Goal: Information Seeking & Learning: Learn about a topic

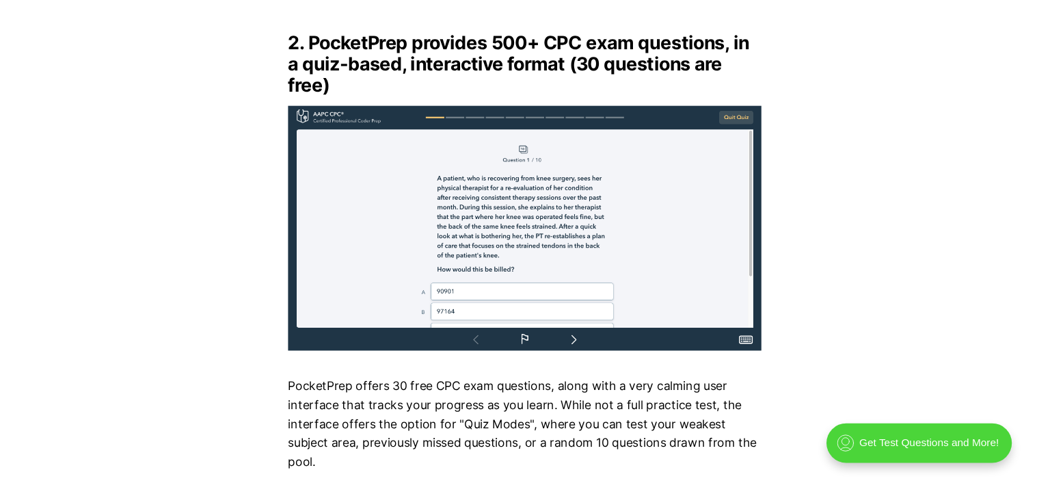
scroll to position [2612, 0]
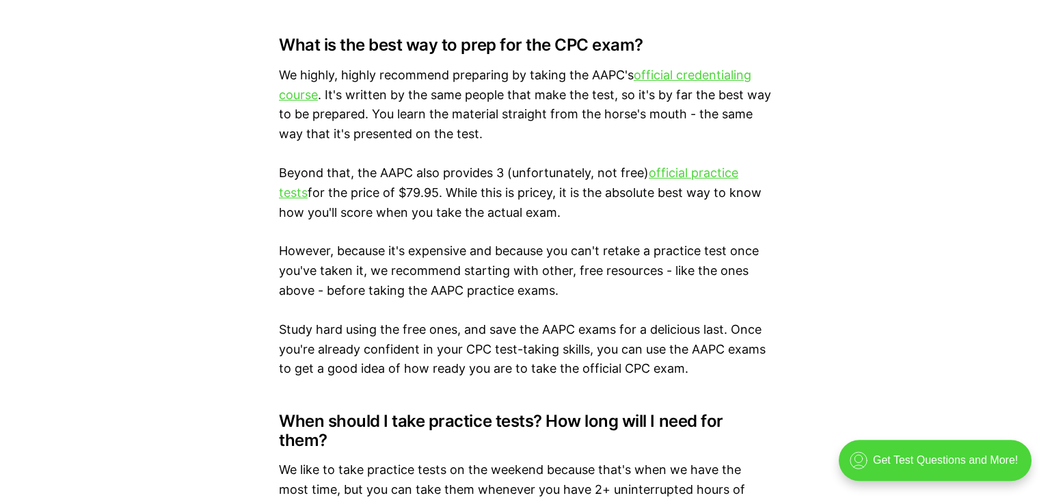
scroll to position [7835, 0]
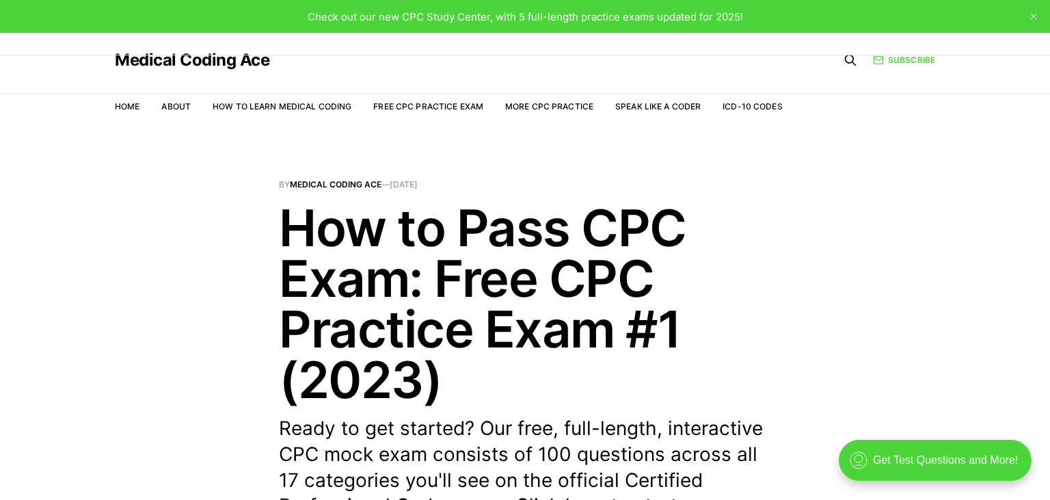
click at [505, 450] on p "Ready to get started? Our free, full-length, interactive CPC mock exam consists…" at bounding box center [525, 480] width 492 height 129
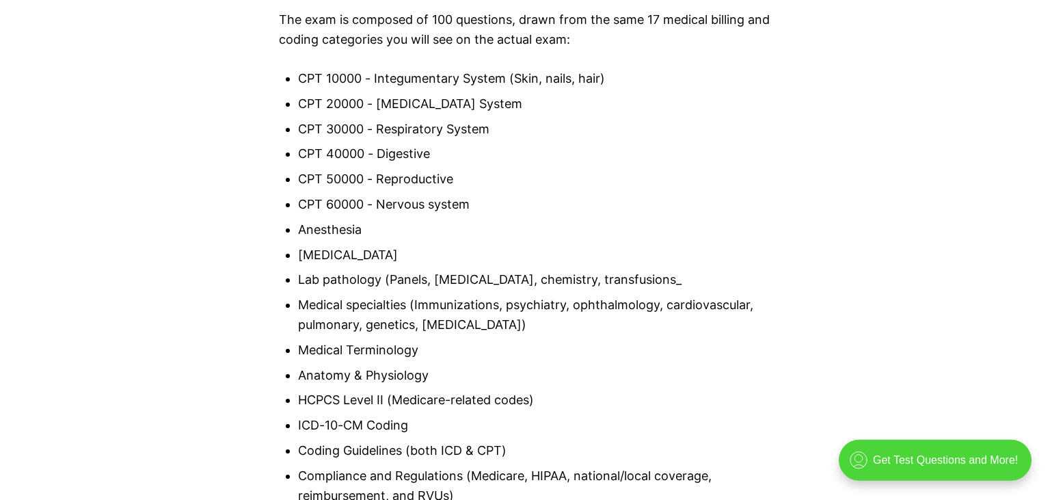
scroll to position [1333, 0]
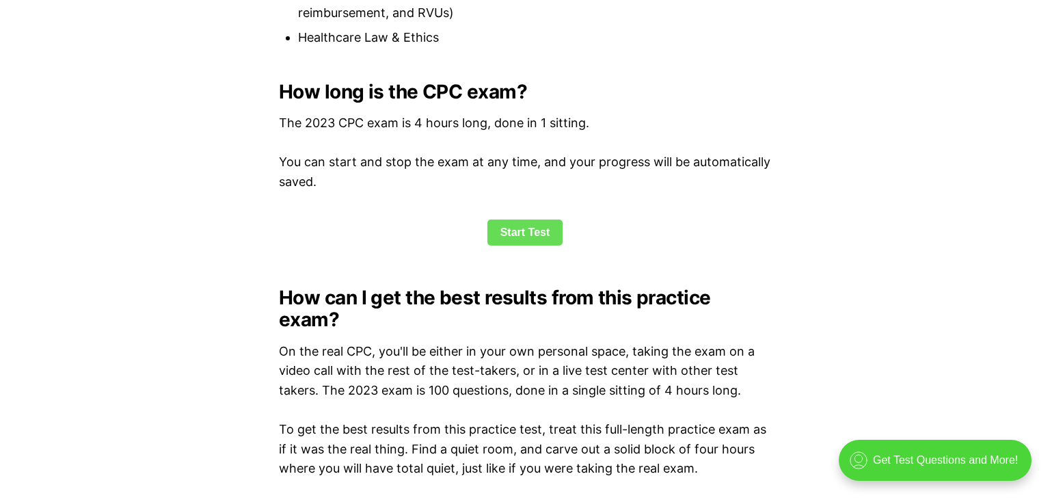
click at [529, 222] on link "Start Test" at bounding box center [526, 232] width 76 height 26
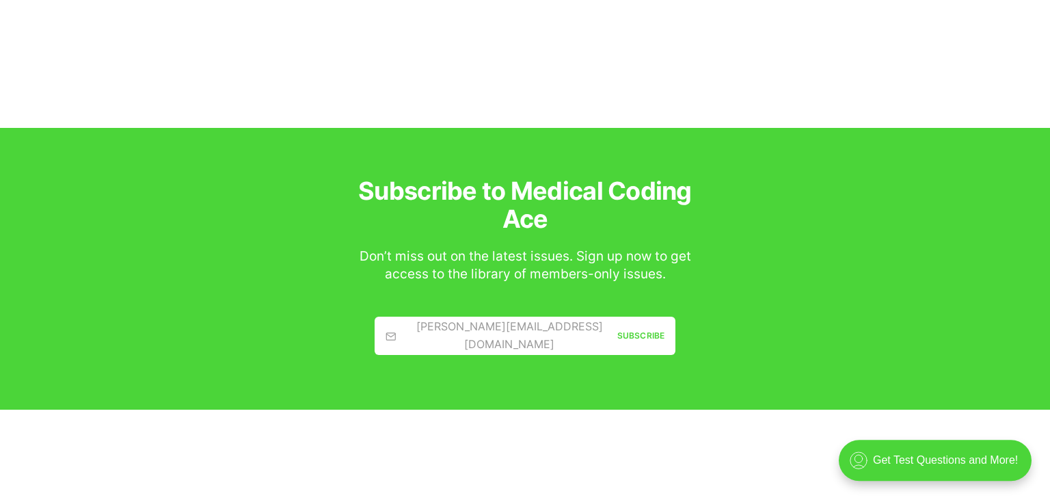
scroll to position [4539, 0]
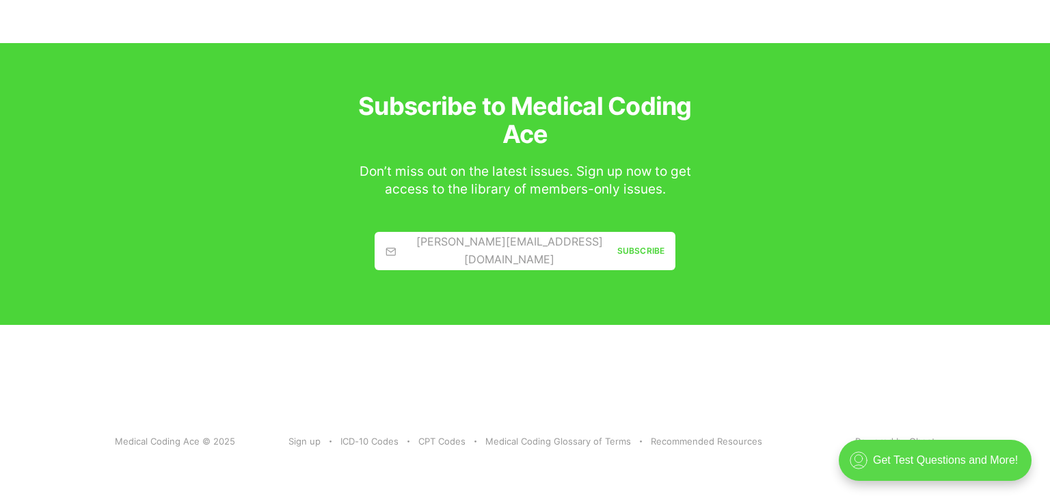
click at [910, 462] on div ".cls-1{fill:none;stroke:currentColor;stroke-linecap:round;stroke-linejoin:round…" at bounding box center [935, 460] width 193 height 41
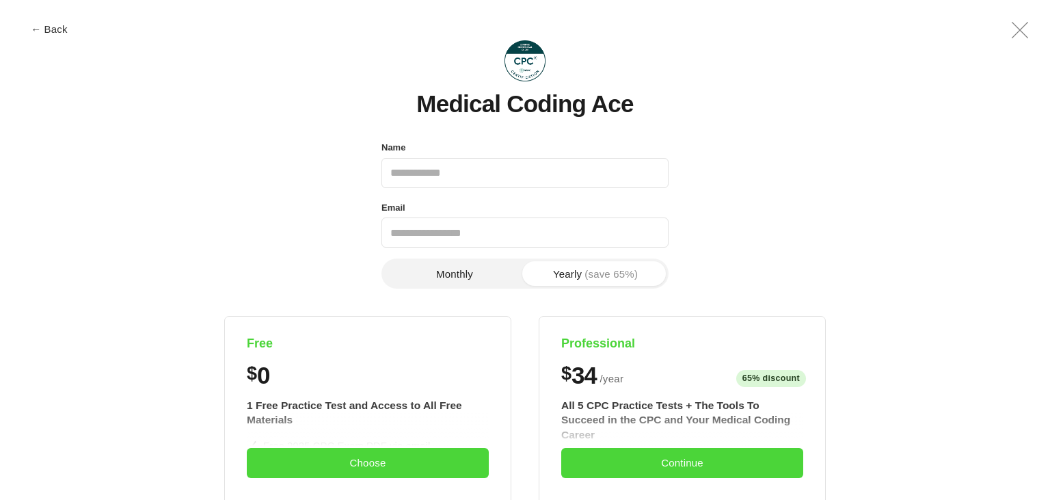
scroll to position [0, 0]
click at [403, 458] on button "Choose" at bounding box center [368, 463] width 242 height 30
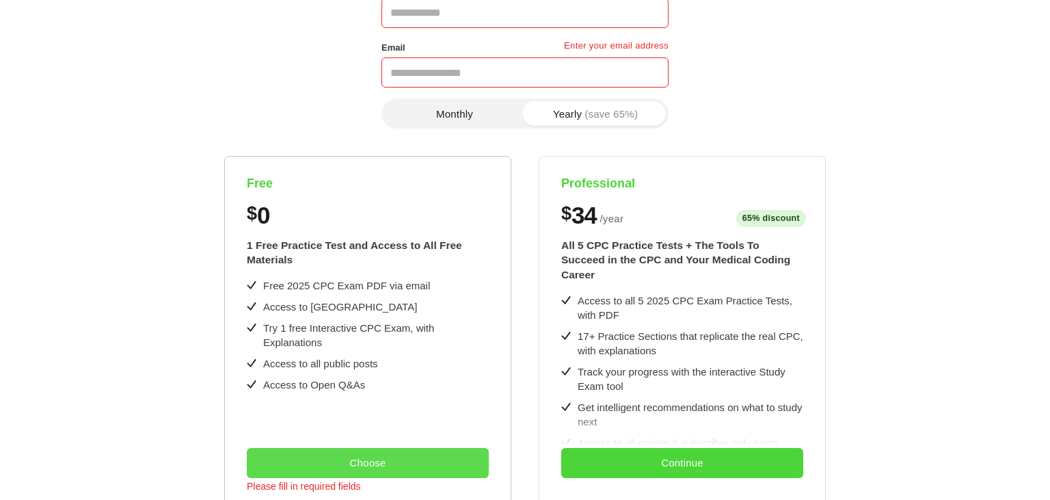
scroll to position [168, 0]
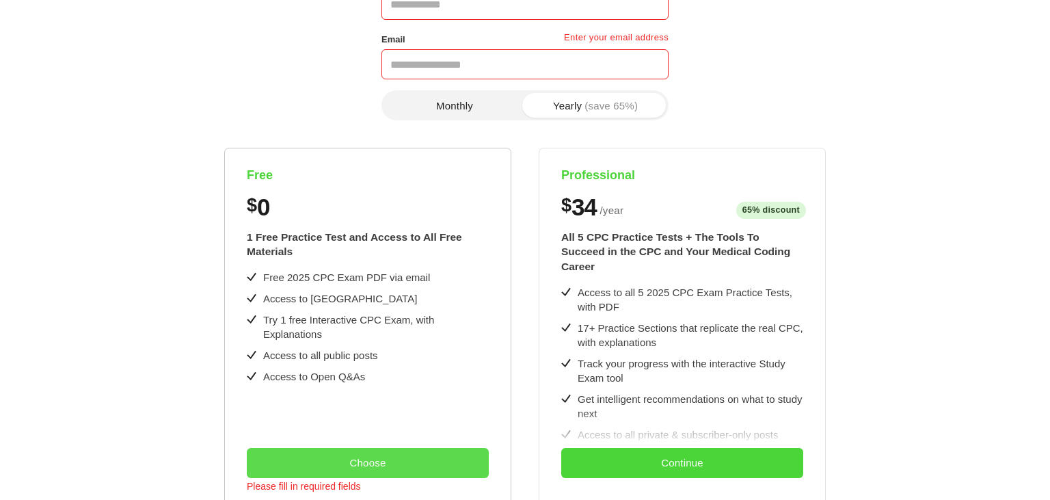
click at [396, 471] on button "Choose" at bounding box center [368, 463] width 242 height 30
click at [408, 451] on button "Choose" at bounding box center [368, 463] width 242 height 30
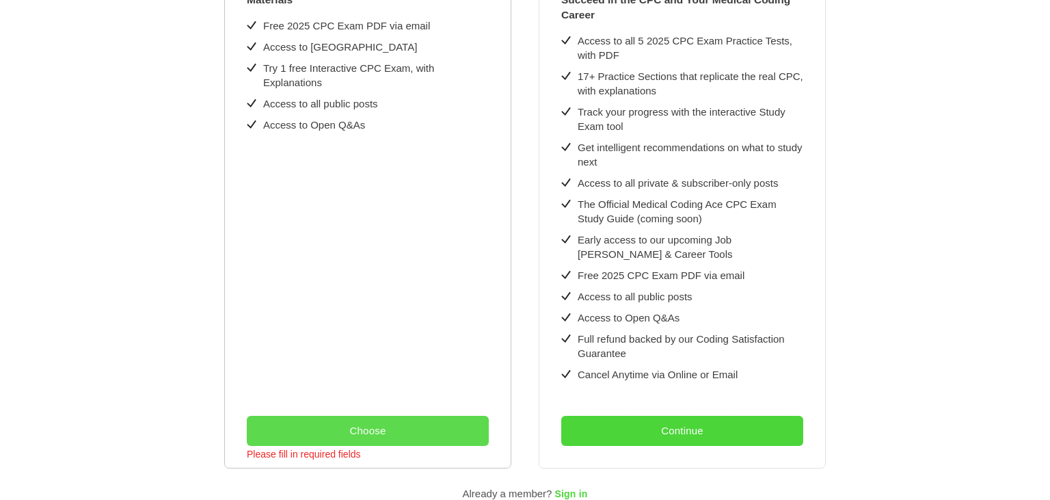
scroll to position [477, 0]
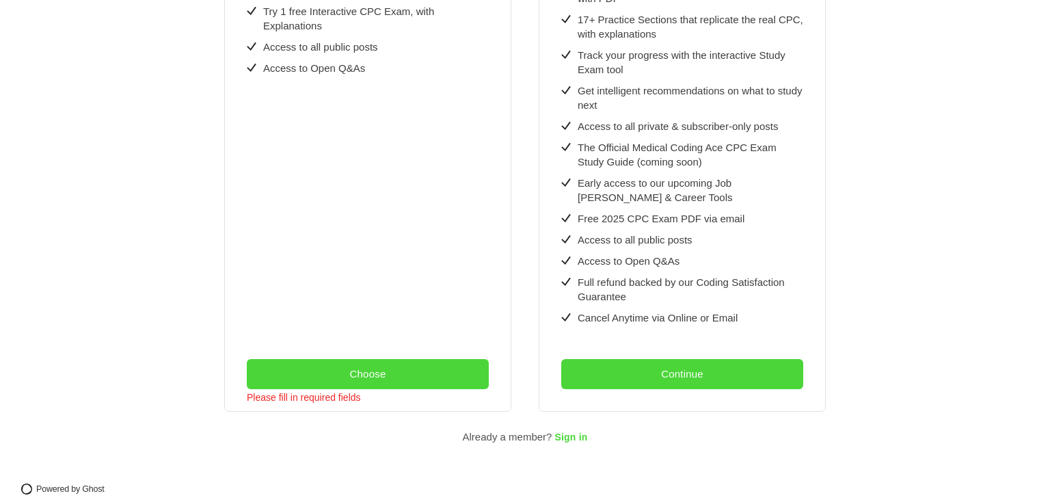
click at [457, 431] on div "Medical Coding Ace Name Enter your name Email Enter your email address Phone nu…" at bounding box center [525, 3] width 990 height 939
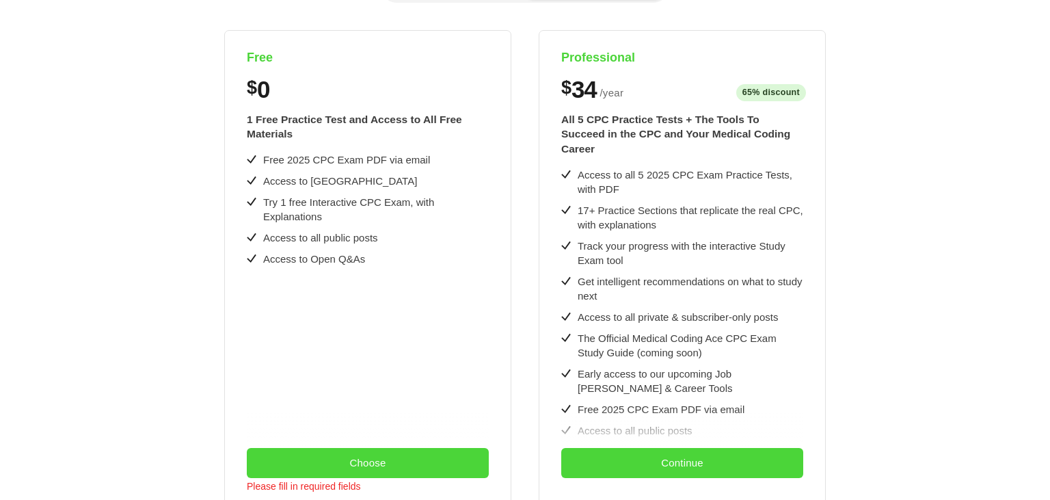
scroll to position [281, 0]
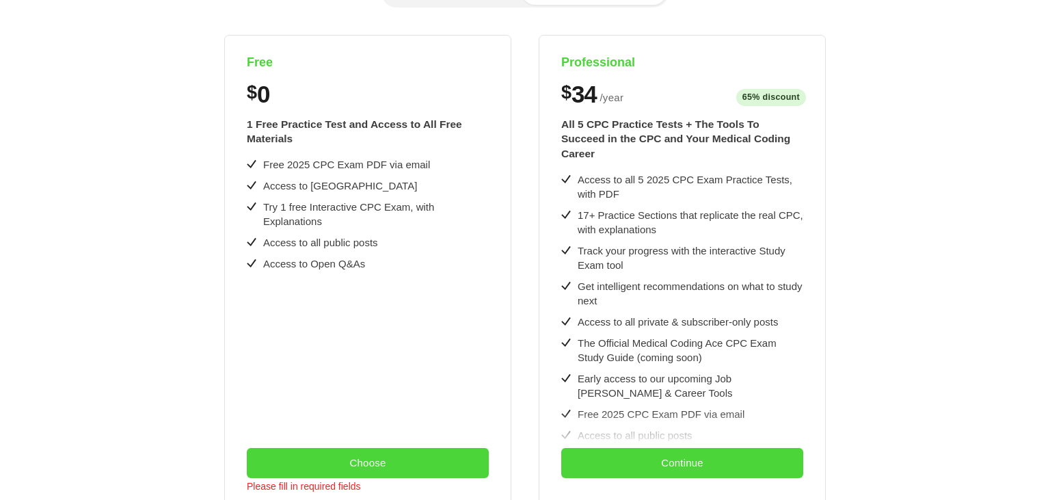
scroll to position [1812, 0]
